Goal: Book appointment/travel/reservation

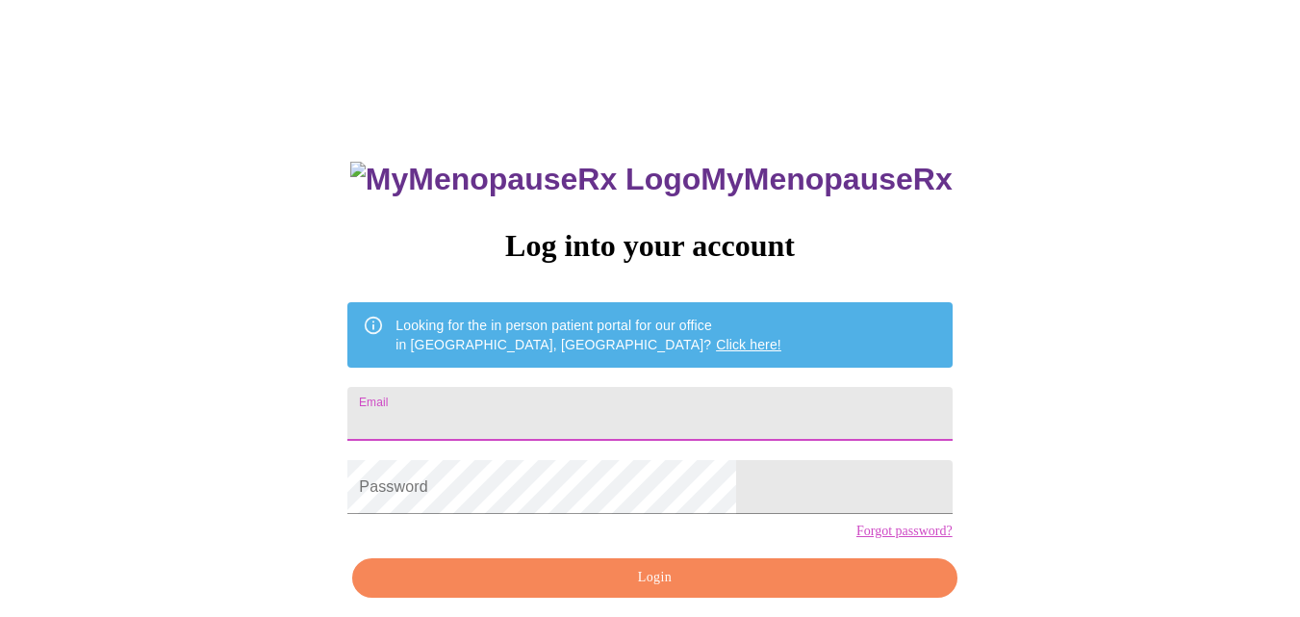
click at [519, 393] on input "Email" at bounding box center [649, 414] width 604 height 54
type input "[EMAIL_ADDRESS][DOMAIN_NAME]"
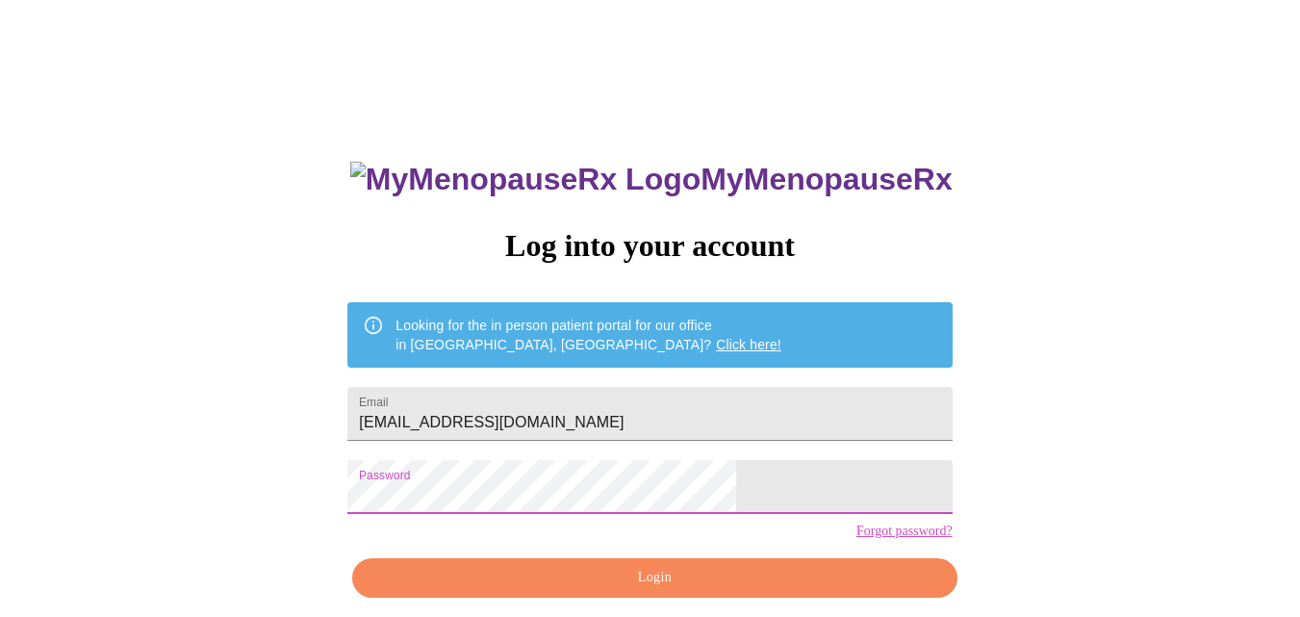
click at [637, 594] on button "Login" at bounding box center [654, 577] width 604 height 39
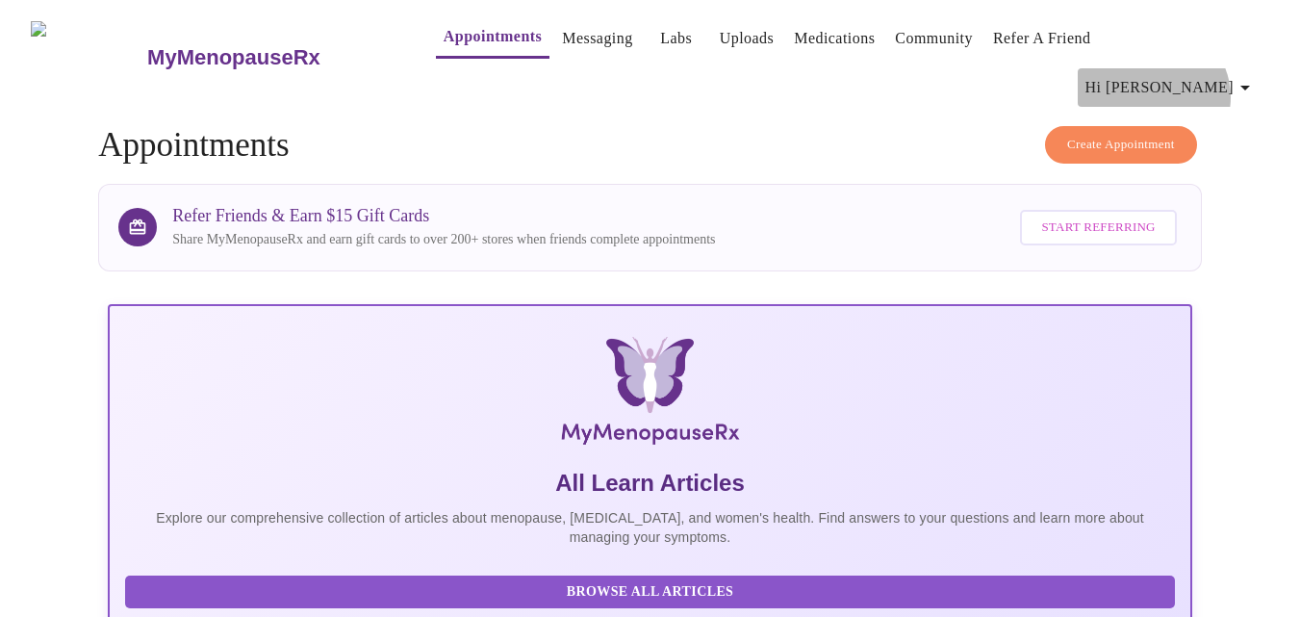
click at [1228, 74] on span "Hi [PERSON_NAME]" at bounding box center [1170, 87] width 171 height 27
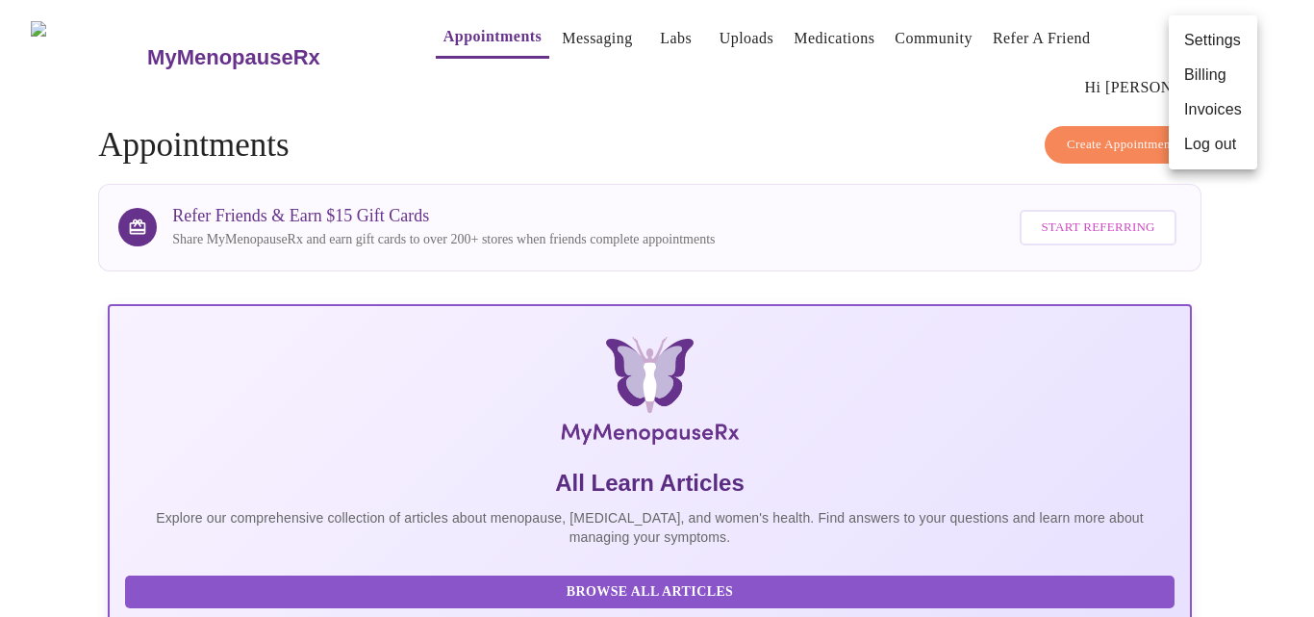
click at [1000, 97] on div at bounding box center [657, 308] width 1314 height 617
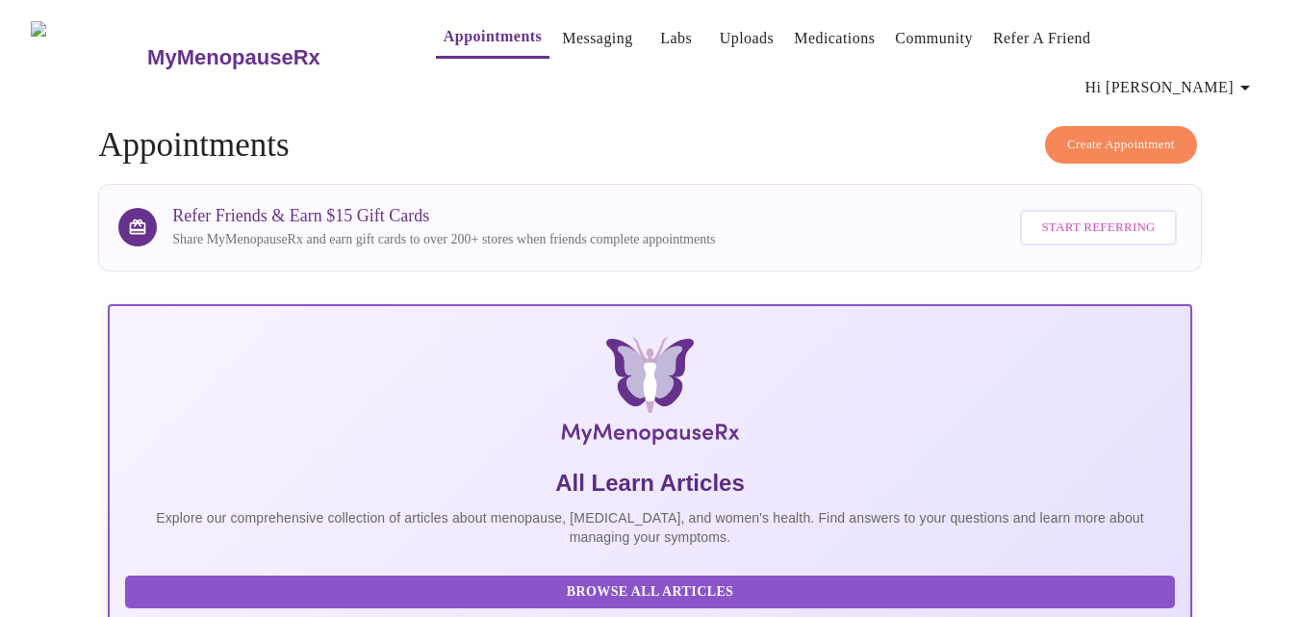
click at [570, 33] on link "Messaging" at bounding box center [597, 38] width 70 height 27
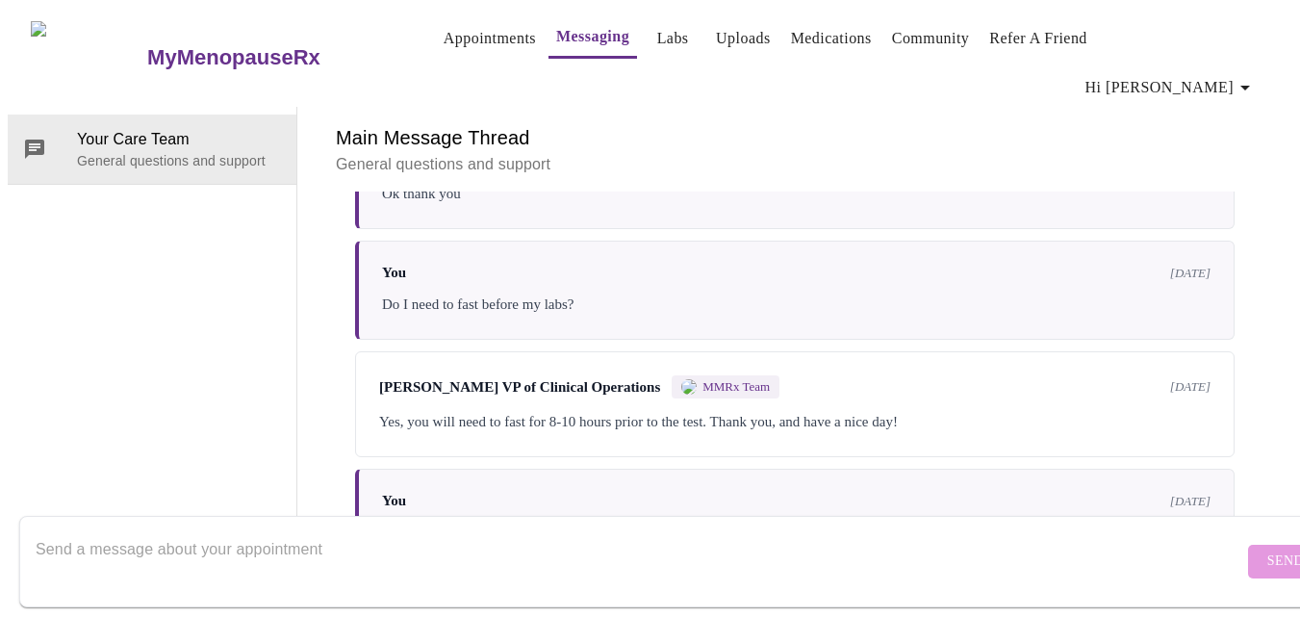
scroll to position [473, 0]
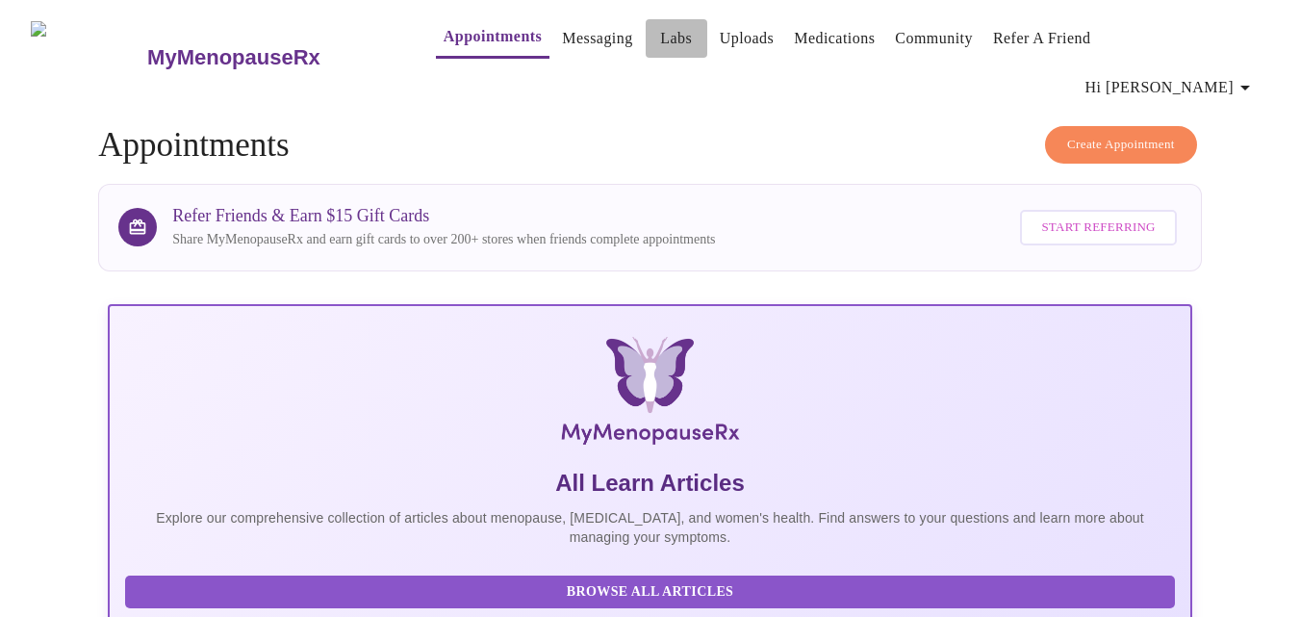
click at [660, 49] on link "Labs" at bounding box center [676, 38] width 32 height 27
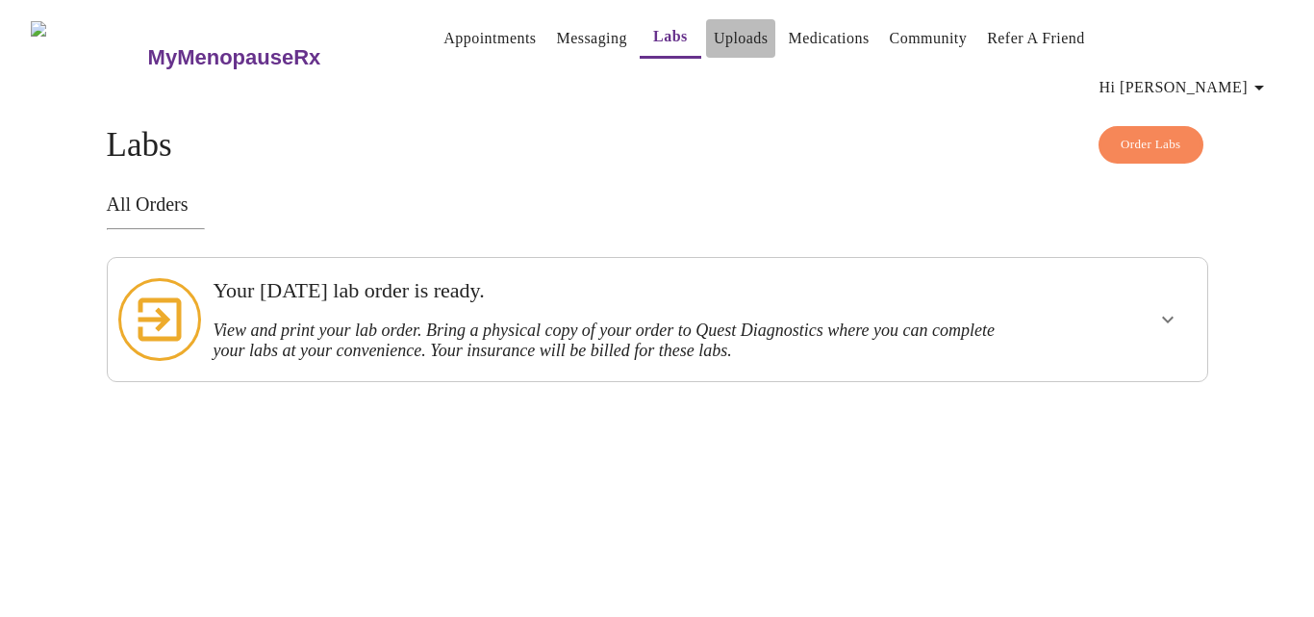
click at [714, 38] on link "Uploads" at bounding box center [741, 38] width 55 height 27
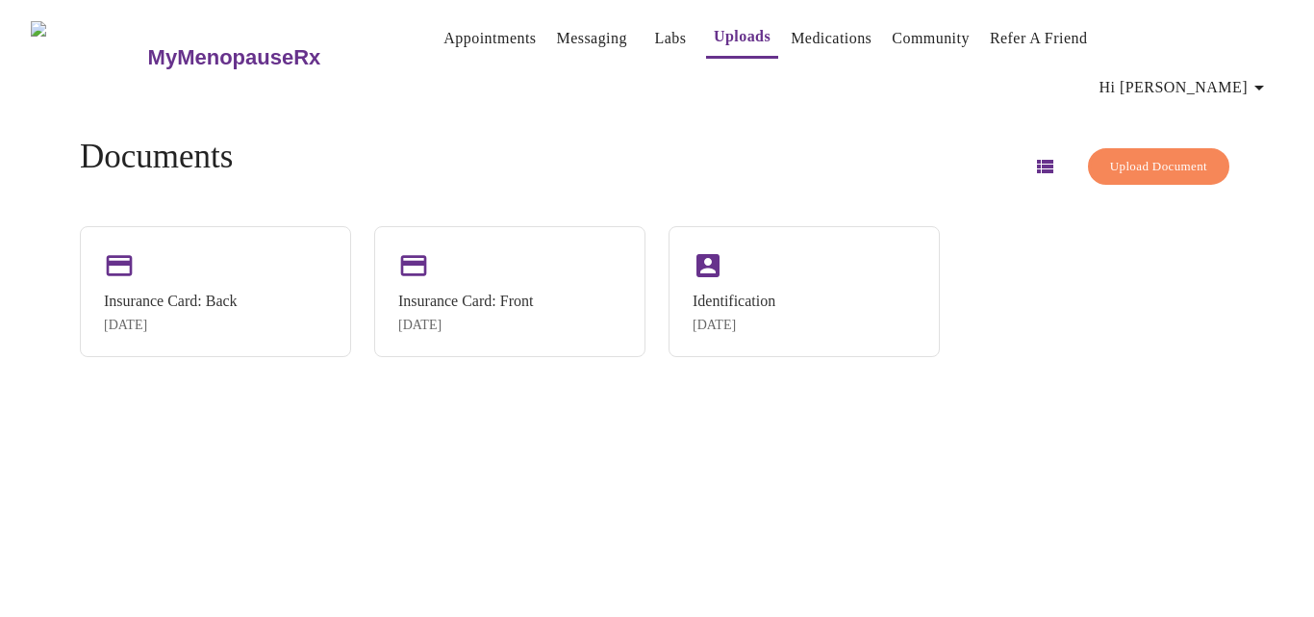
click at [443, 41] on link "Appointments" at bounding box center [489, 38] width 92 height 27
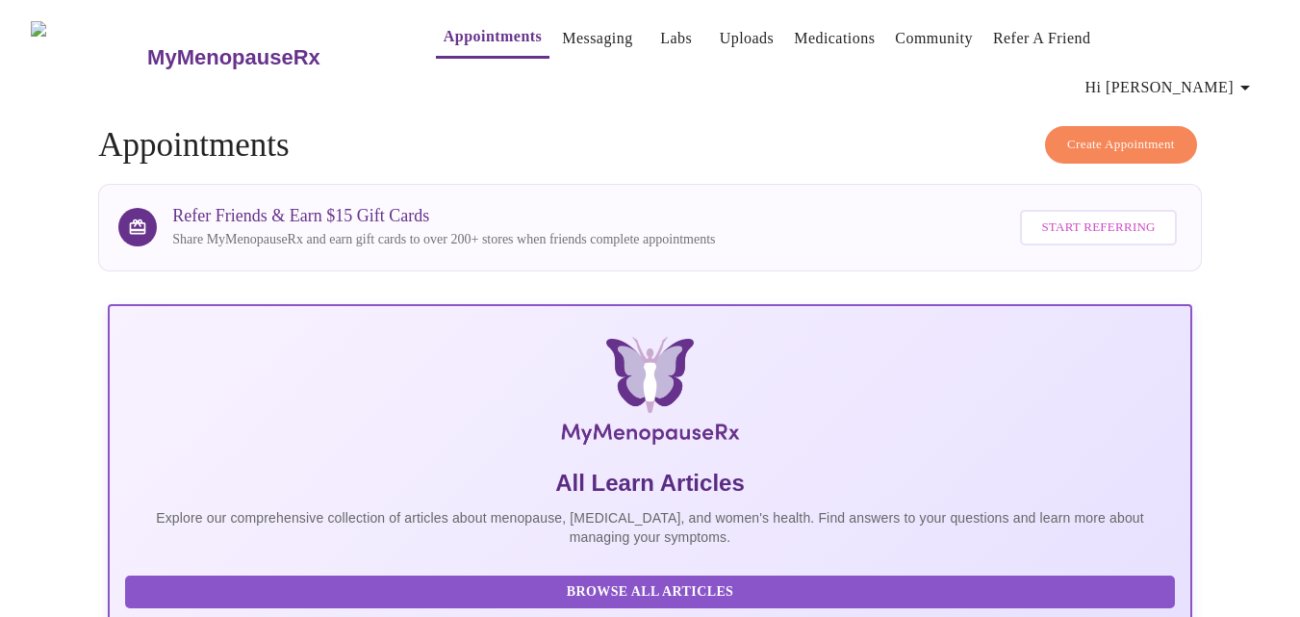
click at [1090, 134] on span "Create Appointment" at bounding box center [1121, 145] width 108 height 22
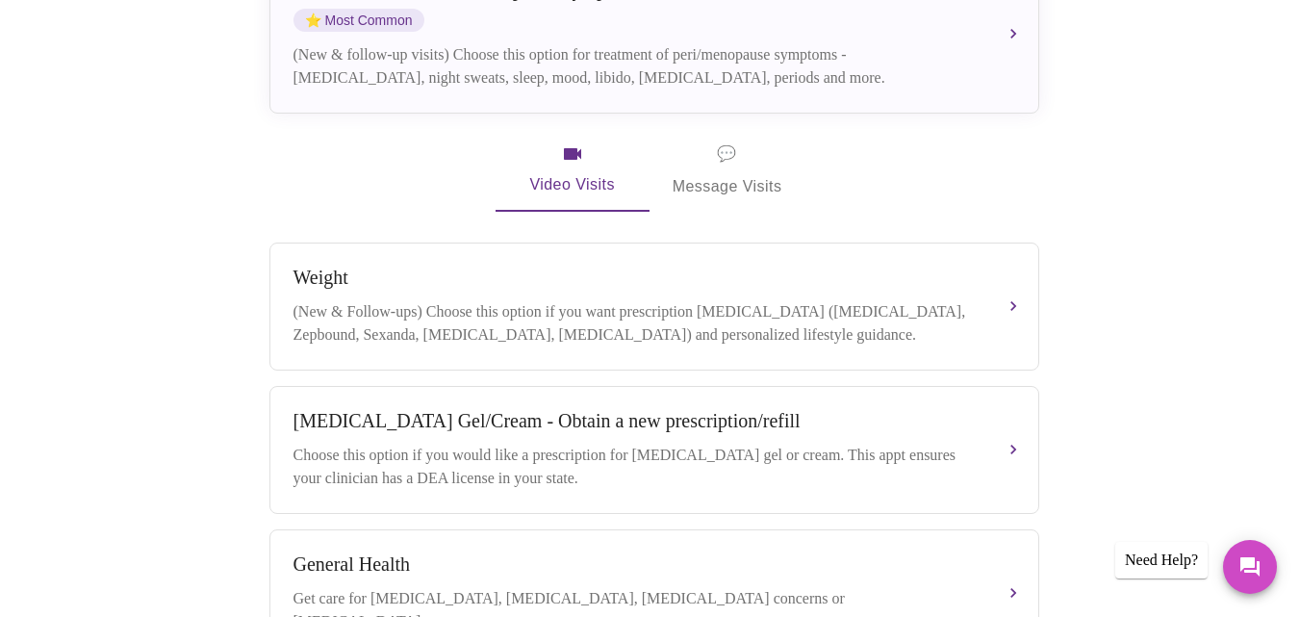
scroll to position [531, 0]
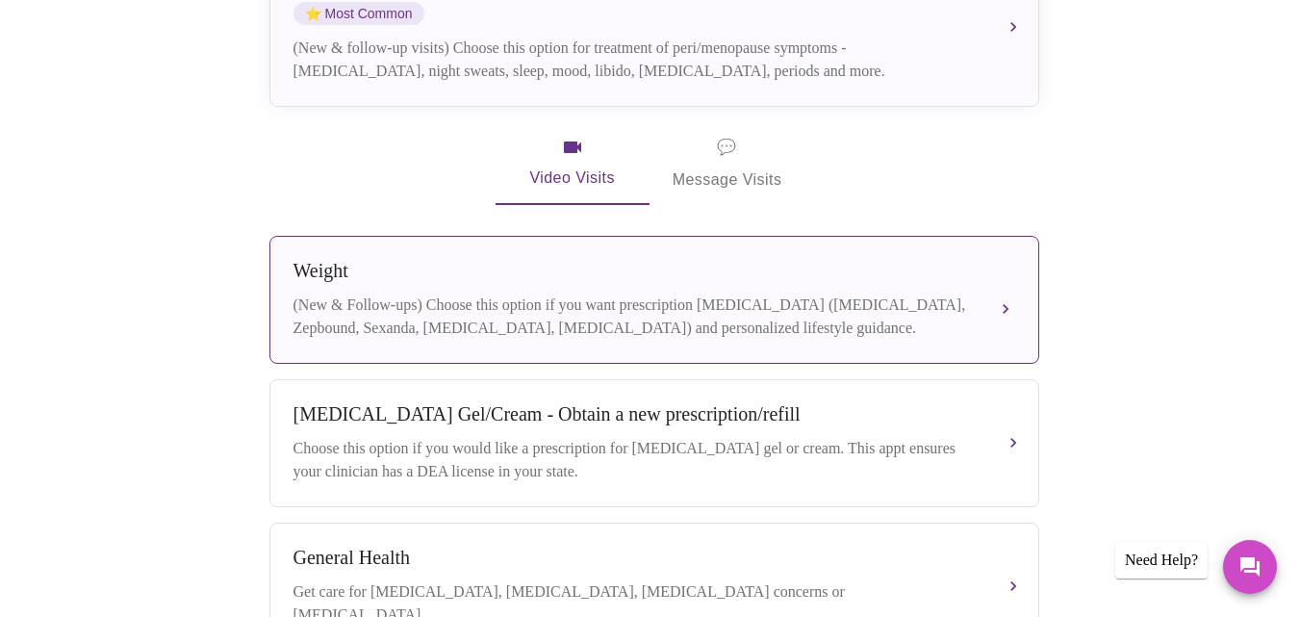
click at [1004, 251] on button "Weight (New & Follow-ups) Choose this option if you want prescription [MEDICAL_…" at bounding box center [654, 300] width 770 height 128
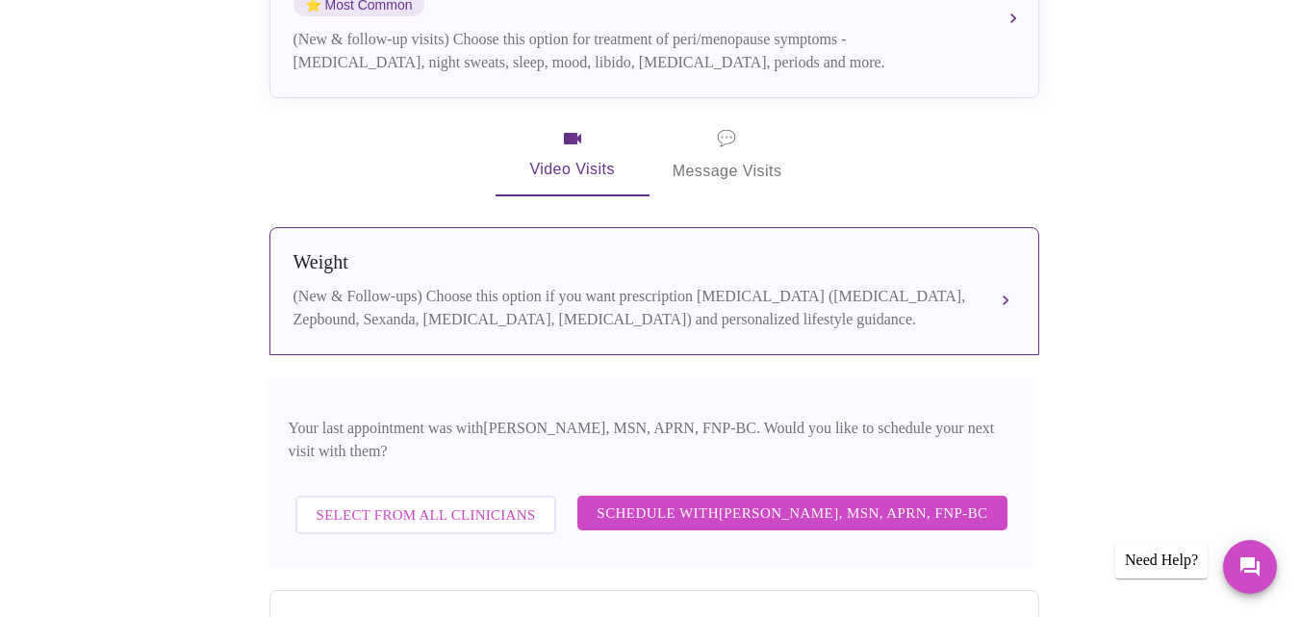
scroll to position [533, 0]
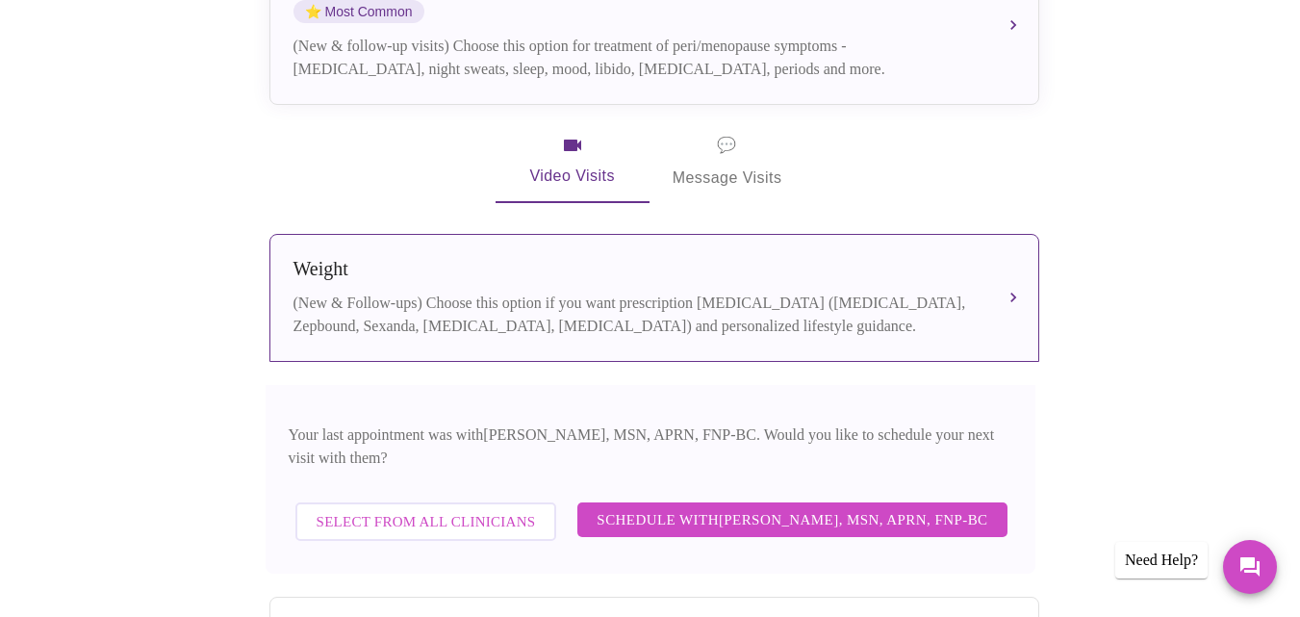
click at [869, 507] on span "Schedule with [PERSON_NAME], MSN, APRN, FNP-BC" at bounding box center [791, 519] width 391 height 25
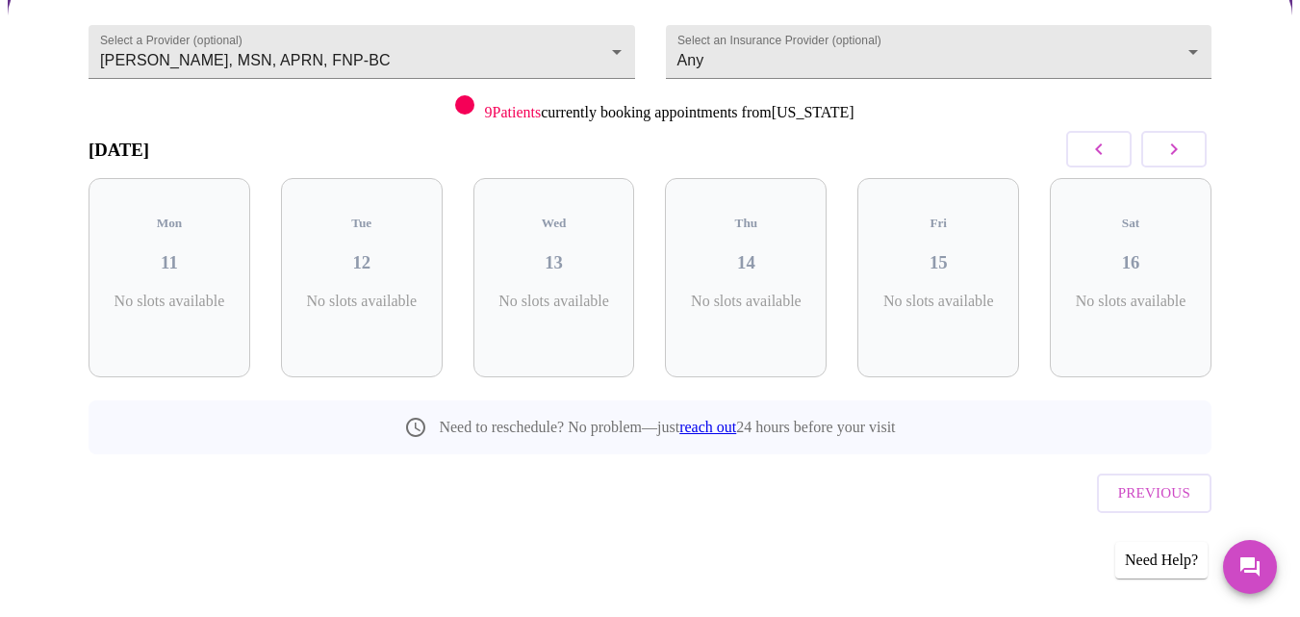
scroll to position [139, 0]
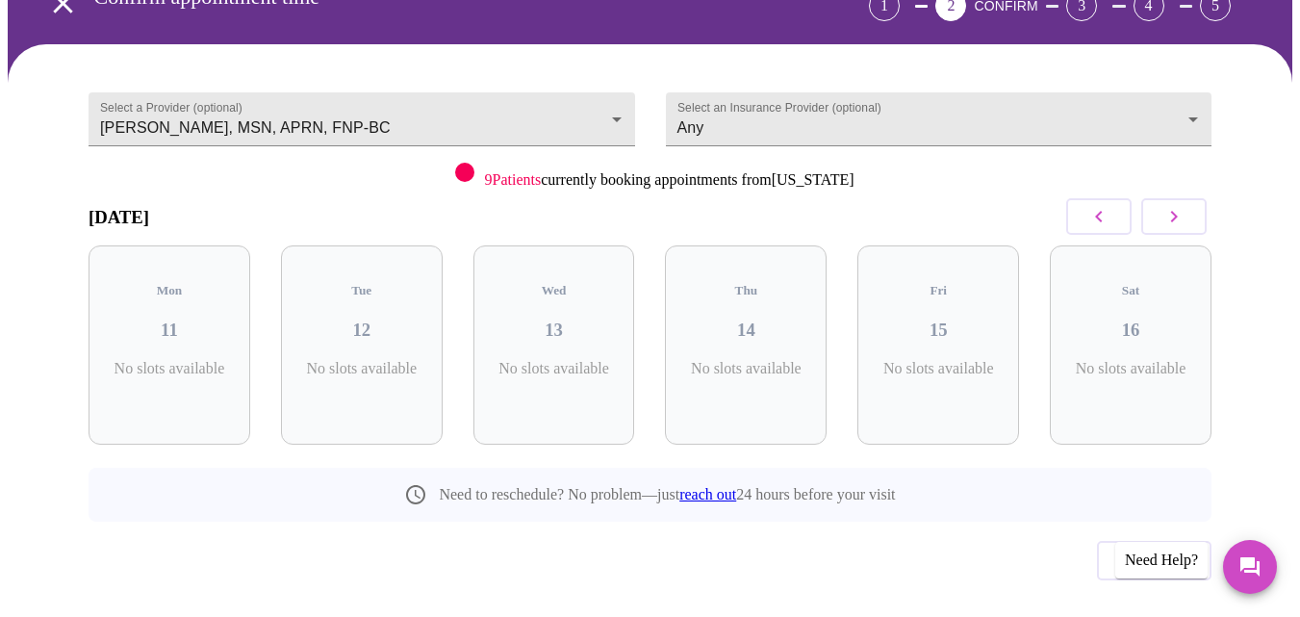
click at [1197, 198] on button "button" at bounding box center [1173, 216] width 65 height 37
click at [215, 360] on div "5 Slots Left ( 6 Total)" at bounding box center [169, 379] width 131 height 38
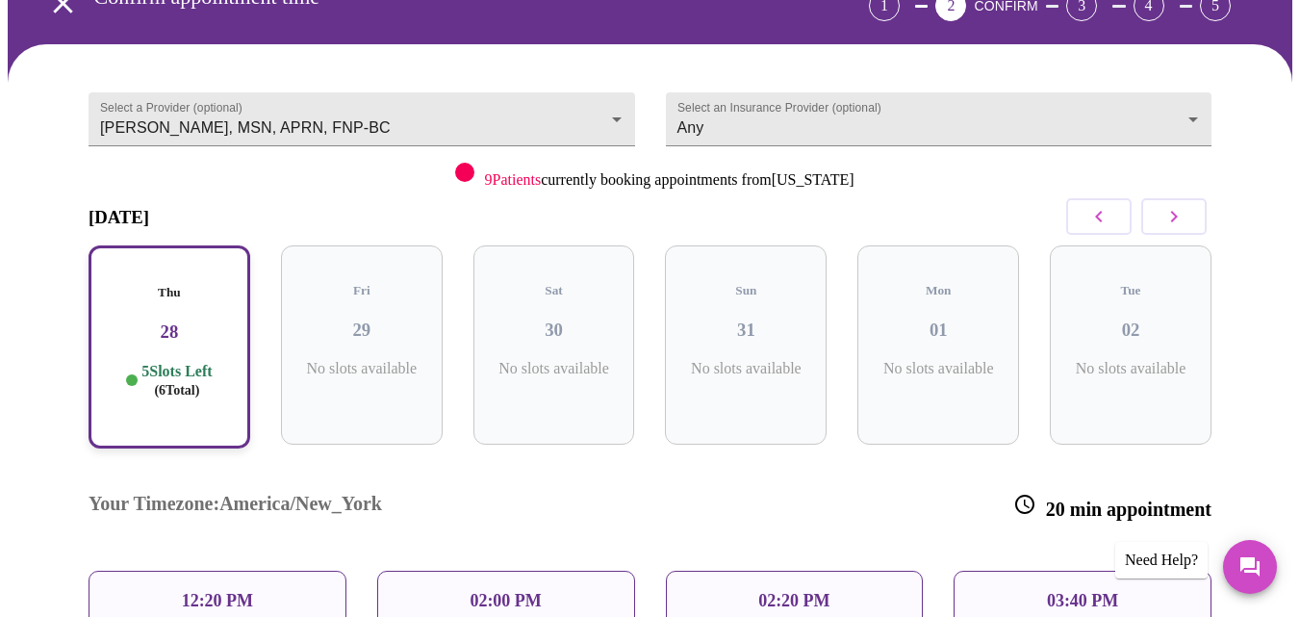
click at [1068, 591] on p "03:40 PM" at bounding box center [1082, 601] width 71 height 20
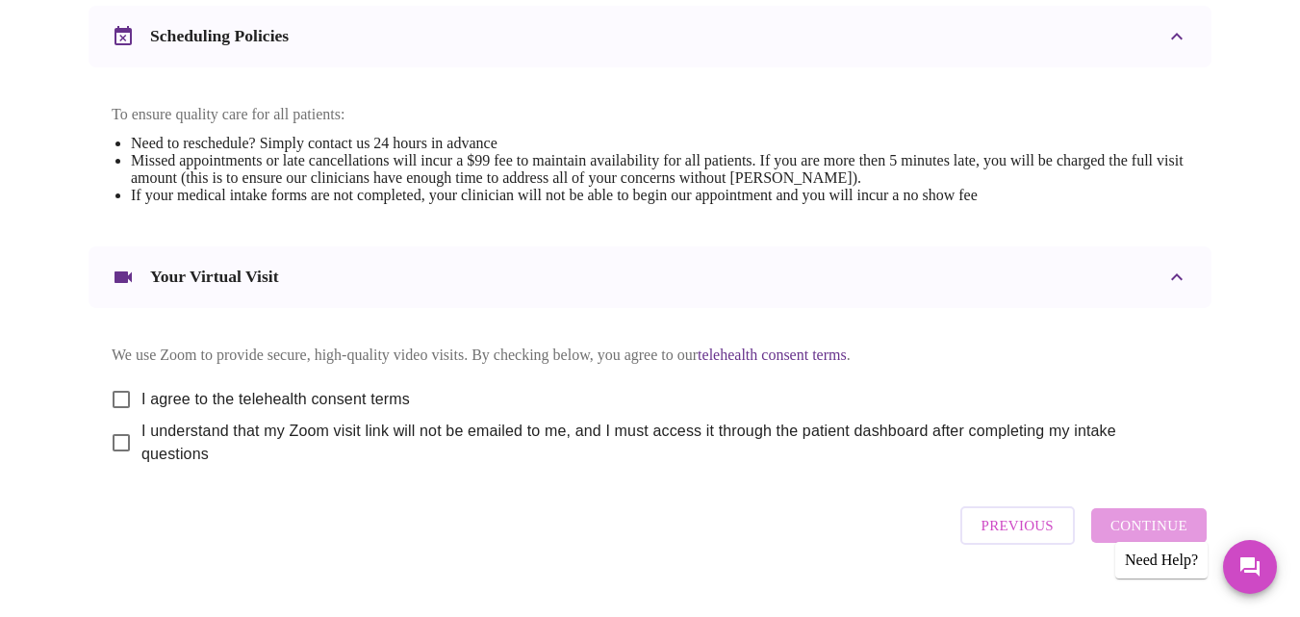
scroll to position [784, 0]
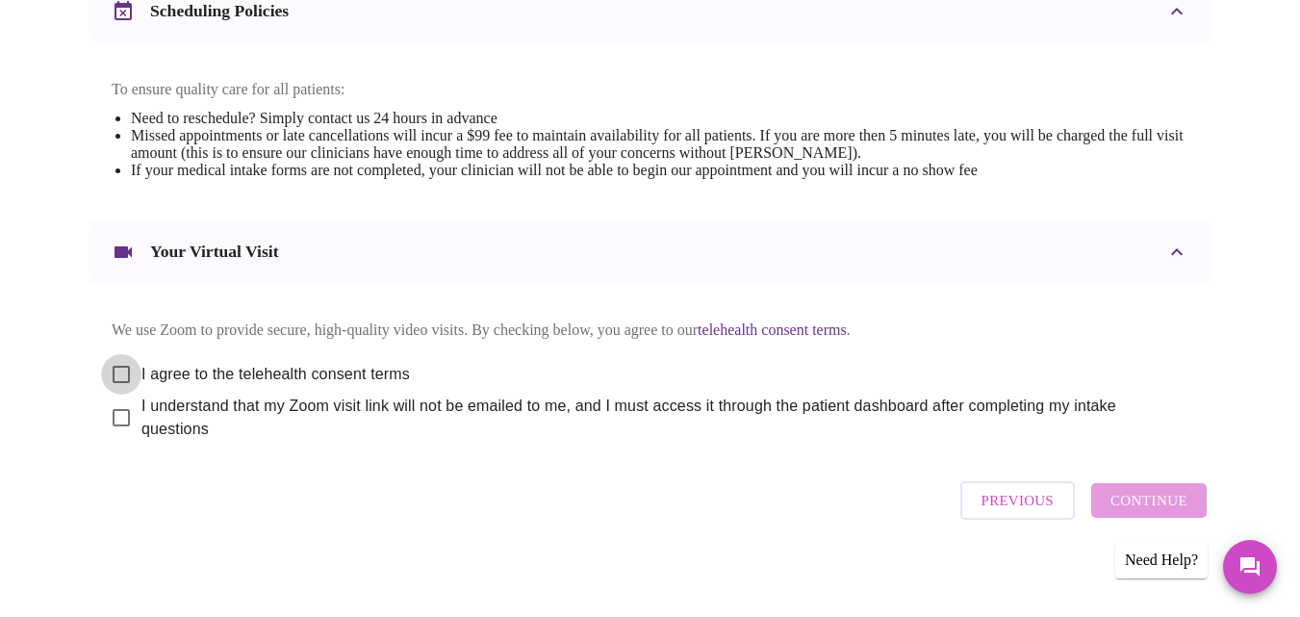
click at [117, 354] on input "I agree to the telehealth consent terms" at bounding box center [121, 374] width 40 height 40
checkbox input "true"
click at [114, 408] on input "I understand that my Zoom visit link will not be emailed to me, and I must acce…" at bounding box center [121, 417] width 40 height 40
checkbox input "true"
click at [1176, 489] on span "Continue" at bounding box center [1148, 500] width 77 height 25
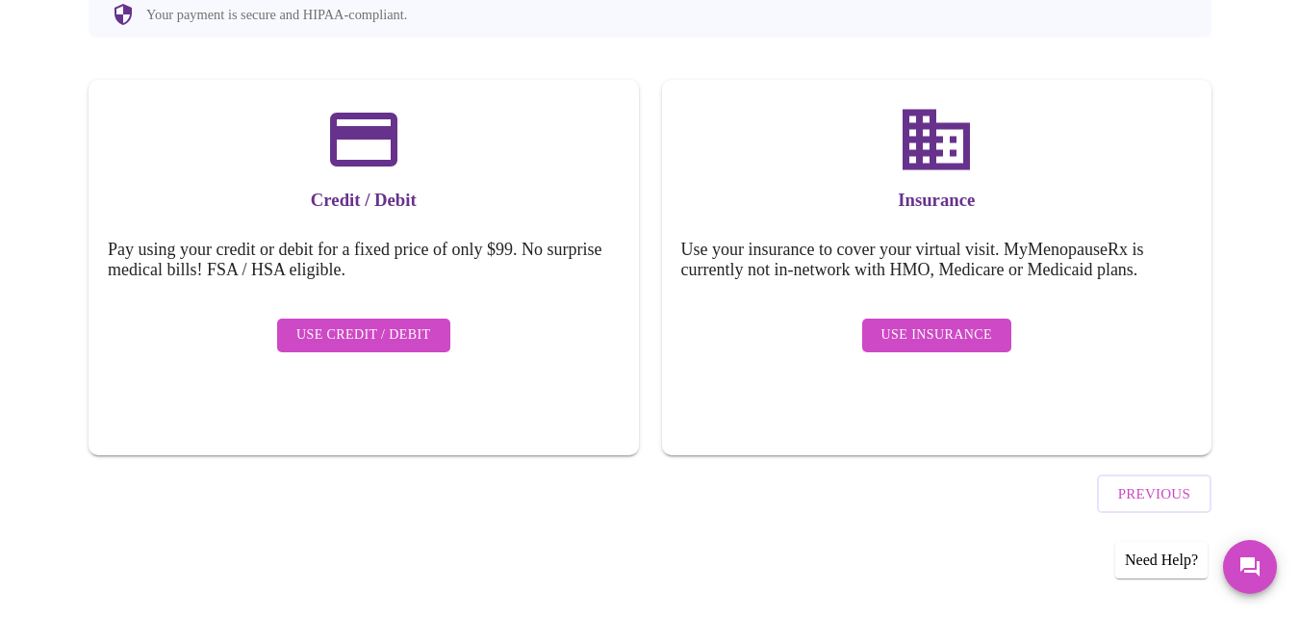
scroll to position [202, 0]
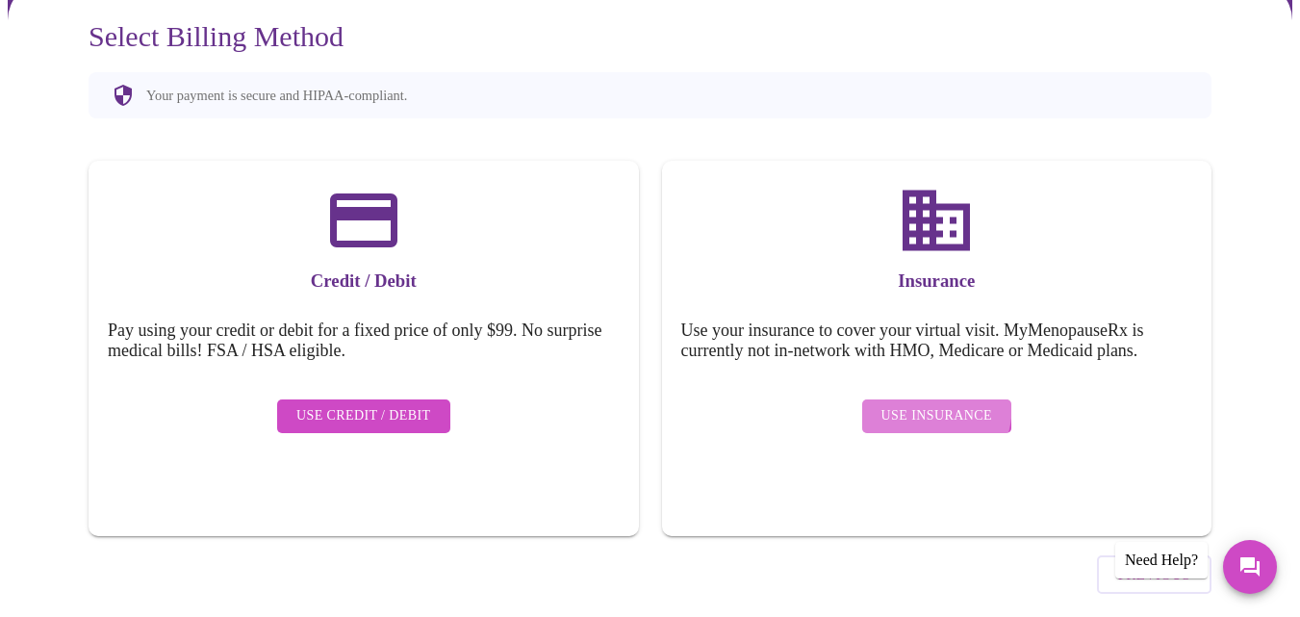
click at [901, 404] on span "Use Insurance" at bounding box center [936, 416] width 111 height 24
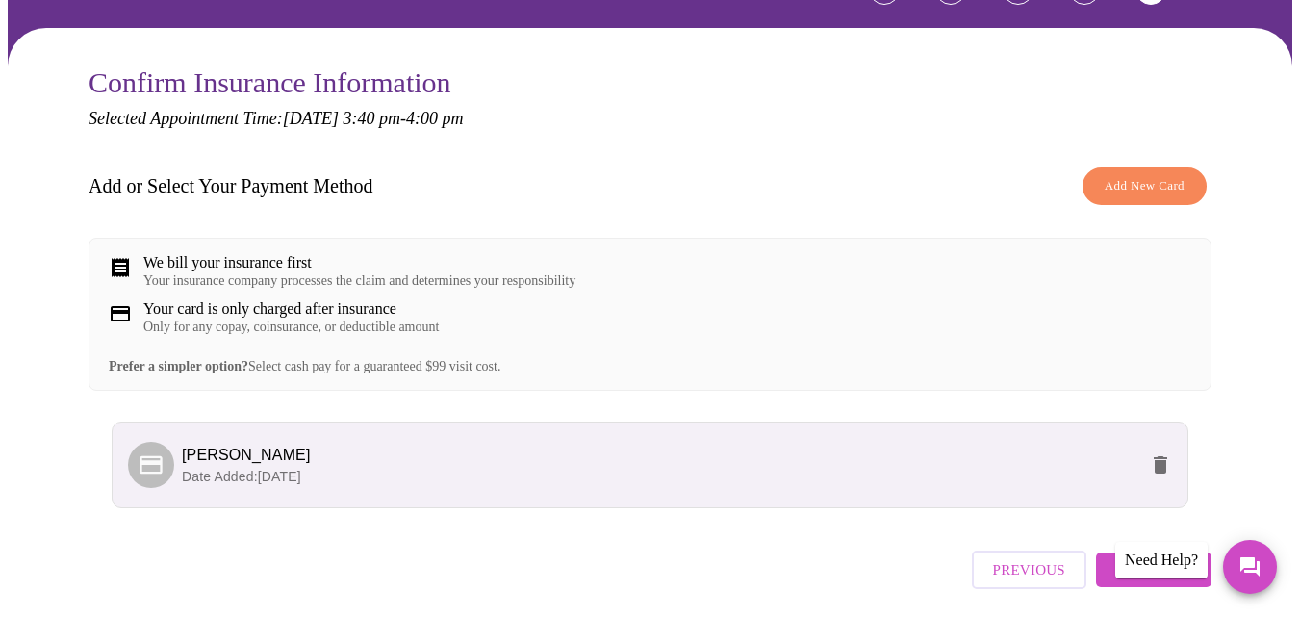
scroll to position [221, 0]
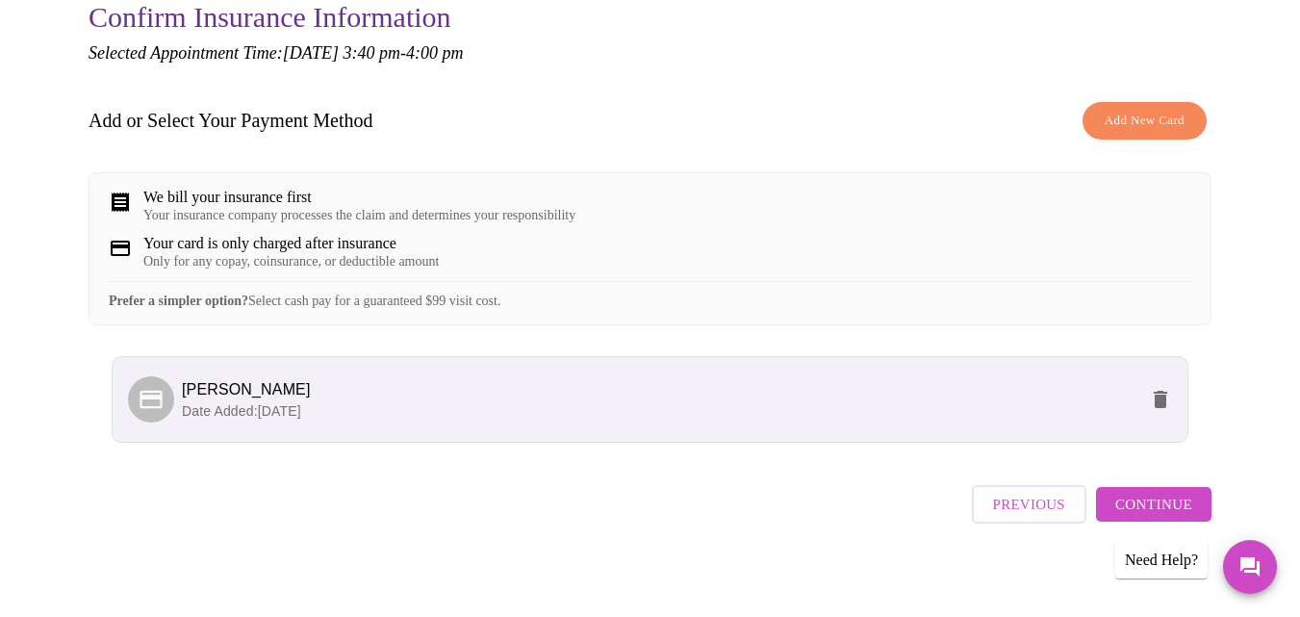
click at [1137, 494] on span "Continue" at bounding box center [1153, 504] width 77 height 25
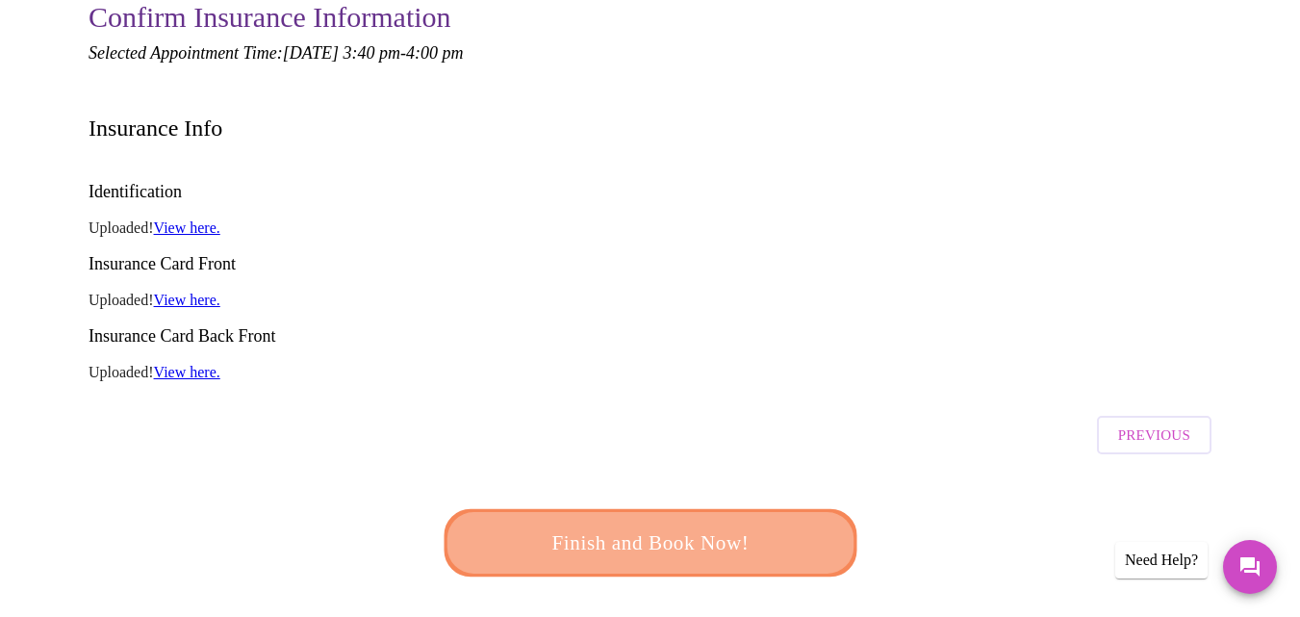
click at [743, 525] on span "Finish and Book Now!" at bounding box center [650, 543] width 356 height 36
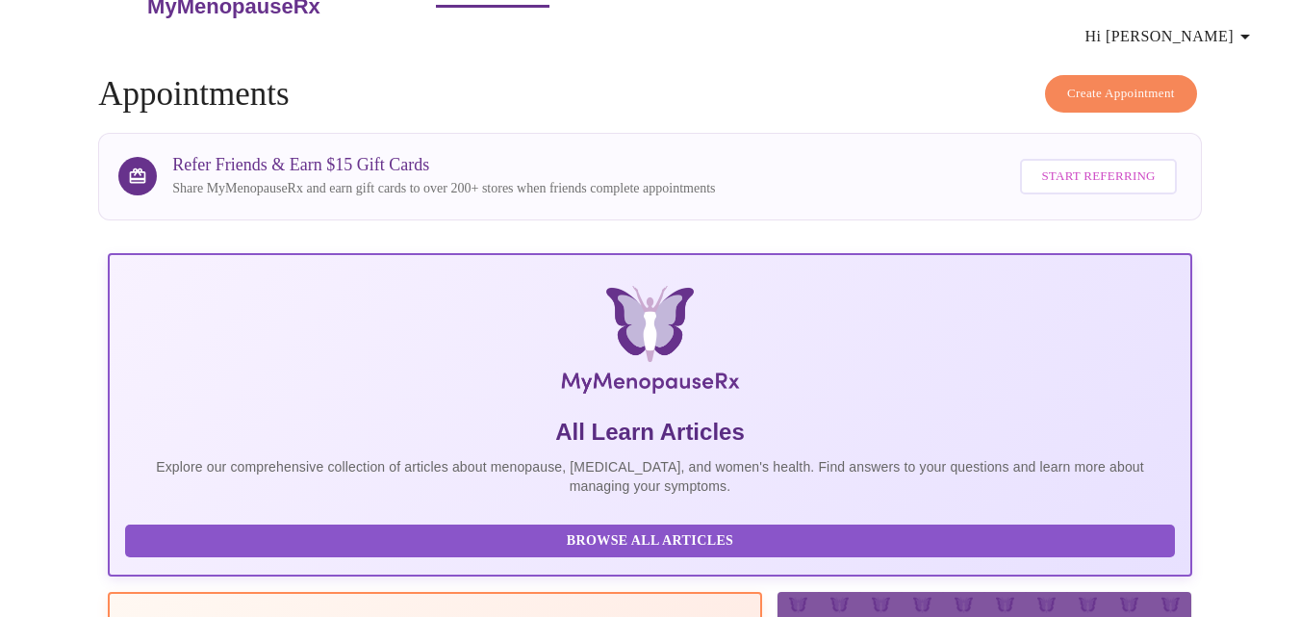
scroll to position [221, 0]
